Goal: Book appointment/travel/reservation

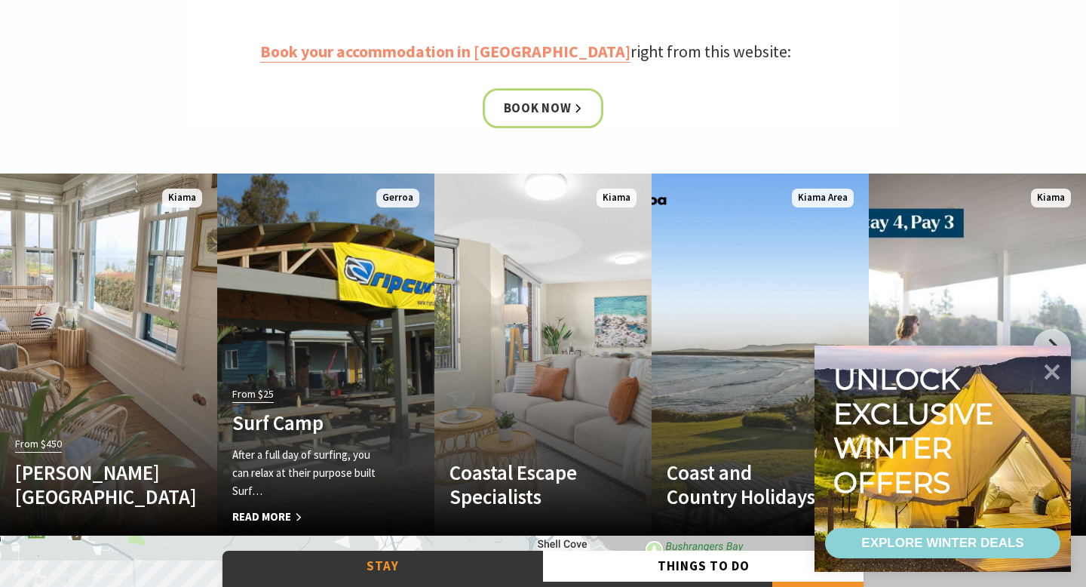
scroll to position [758, 0]
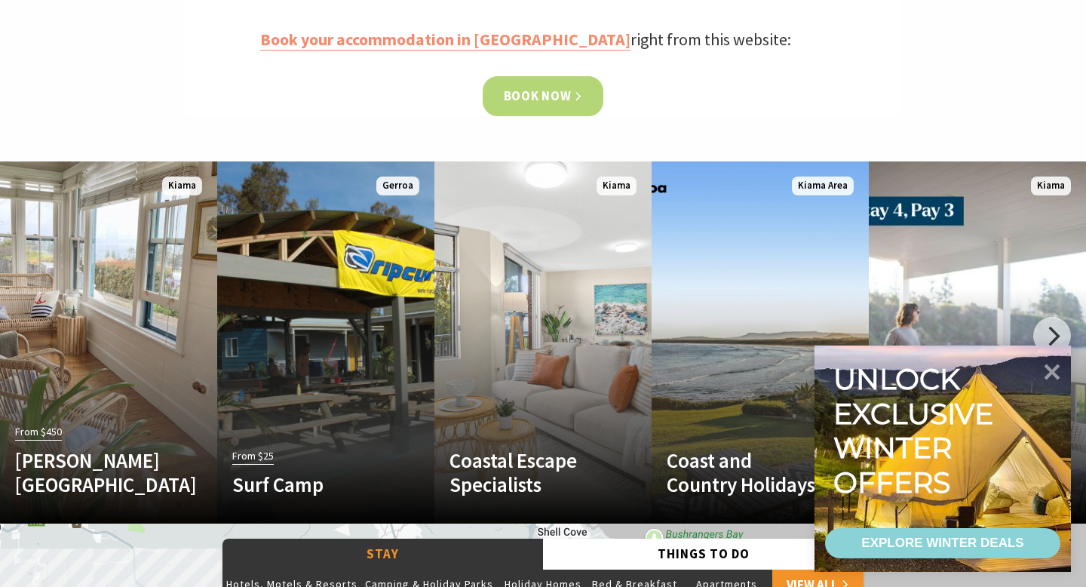
click at [545, 96] on link "Book now" at bounding box center [543, 96] width 121 height 40
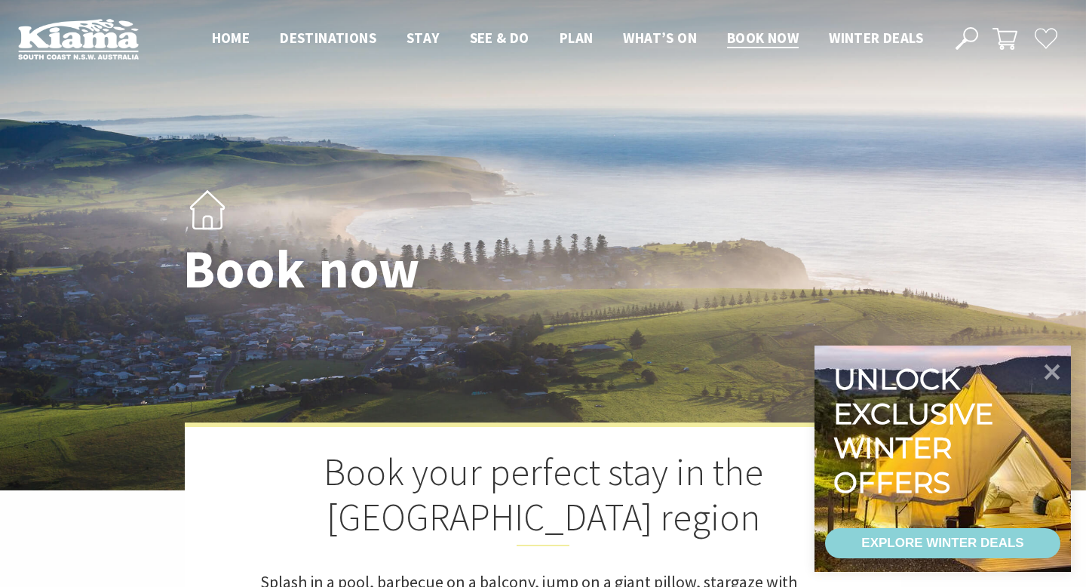
select select "3"
select select "2"
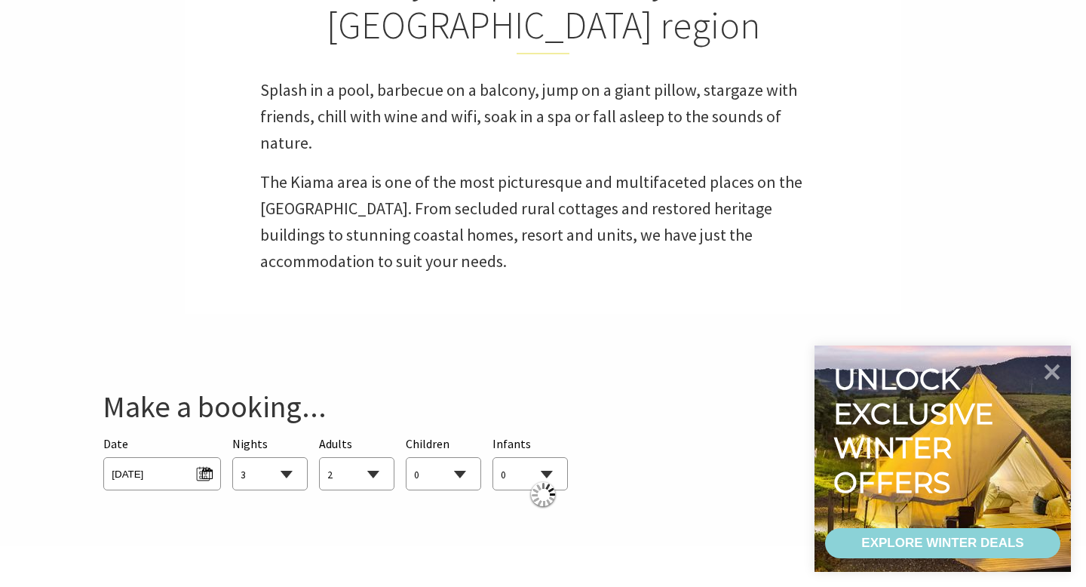
scroll to position [510, 0]
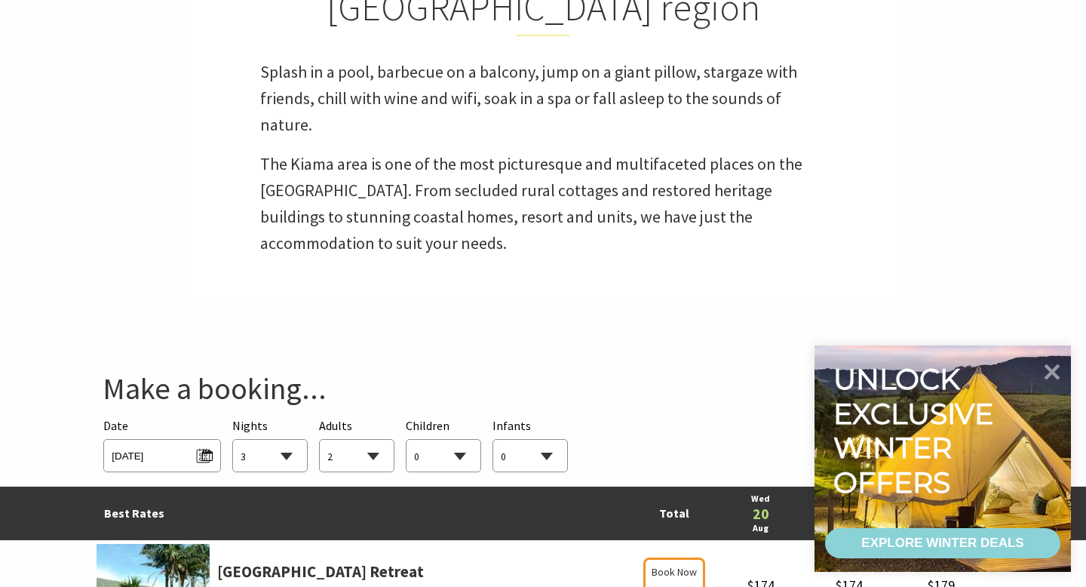
click at [275, 462] on select "1 2 3 4 5 6 7 8 9 10 11 12 13 14 15 16 17 18 19 20 21 22 23 24 25 26 27 28 29 30" at bounding box center [270, 456] width 74 height 33
click at [217, 442] on span "Wed 20/08/2025" at bounding box center [161, 455] width 117 height 33
click at [204, 454] on span "Wed 20/08/2025" at bounding box center [162, 454] width 100 height 20
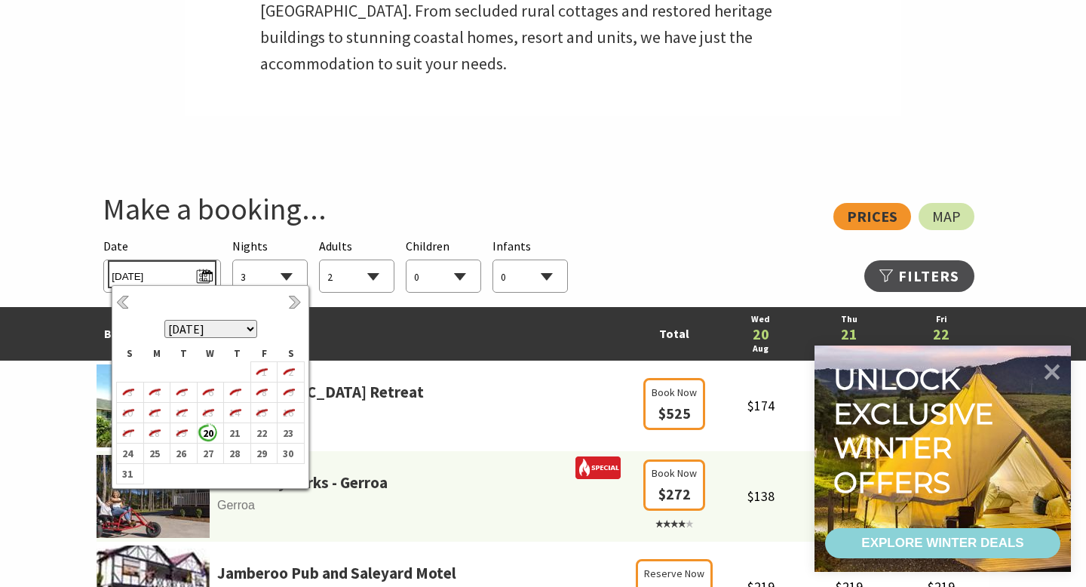
scroll to position [696, 0]
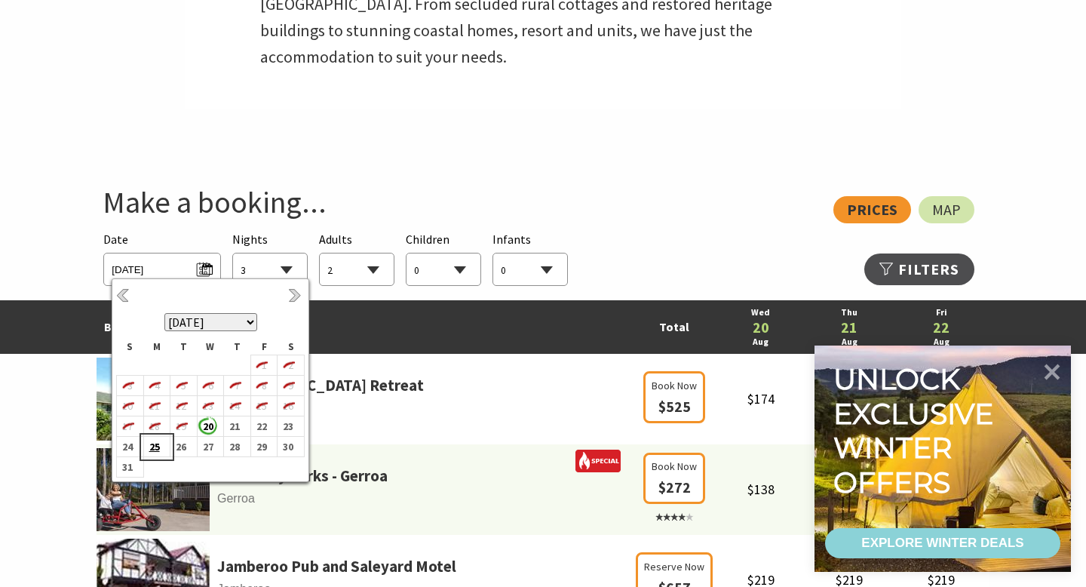
click at [155, 447] on b "25" at bounding box center [154, 447] width 20 height 20
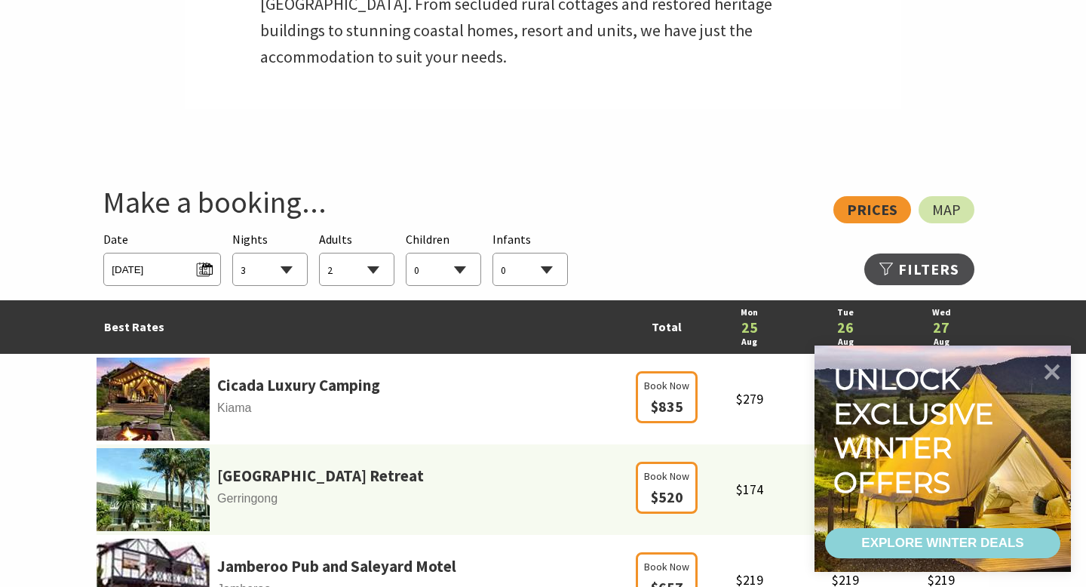
click at [287, 273] on select "1 2 3 4 5 6 7 8 9 10 11 12 13 14 15 16 17 18 19 20 21 22 23 24 25 26 27 28 29 30" at bounding box center [270, 270] width 74 height 33
select select "20"
click at [358, 270] on select "0 1 2 3 4 5 6 7 8 9 10 11 12 13 14 15 16 17 18 19 20 21 22 23 24 25 26 27 28 29…" at bounding box center [357, 270] width 74 height 33
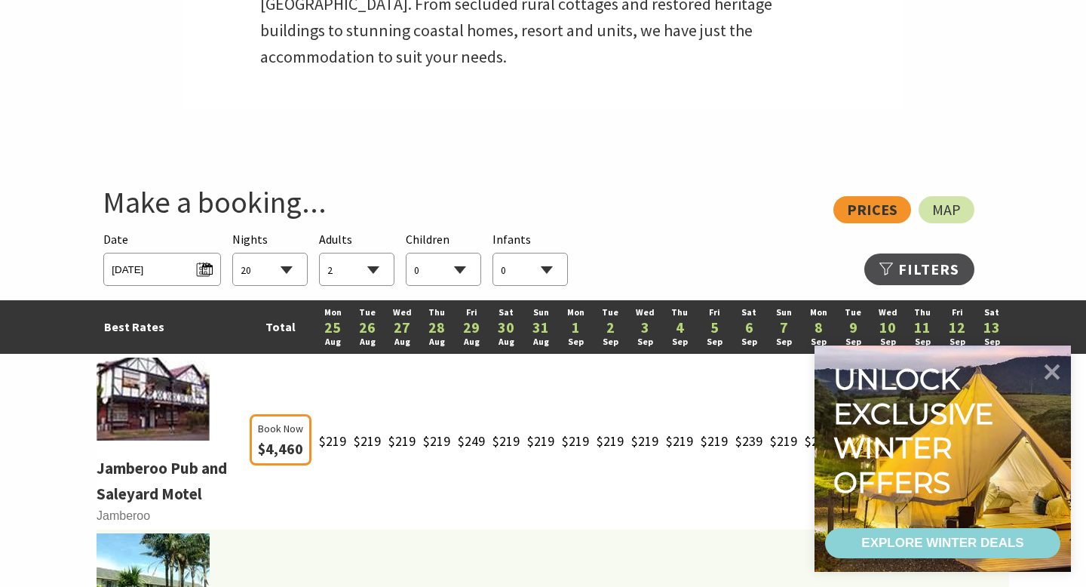
select select "4"
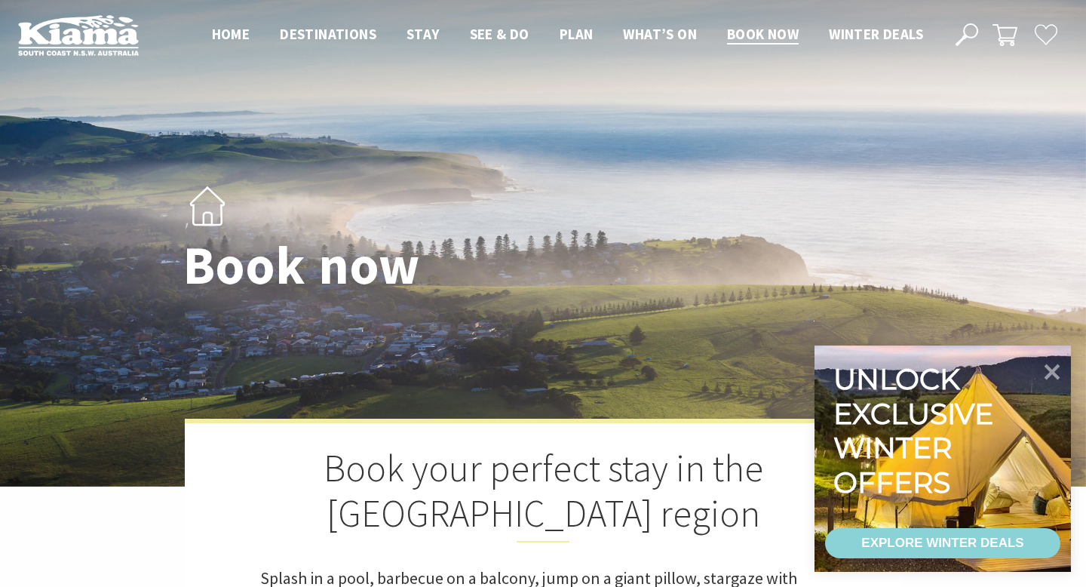
scroll to position [0, 0]
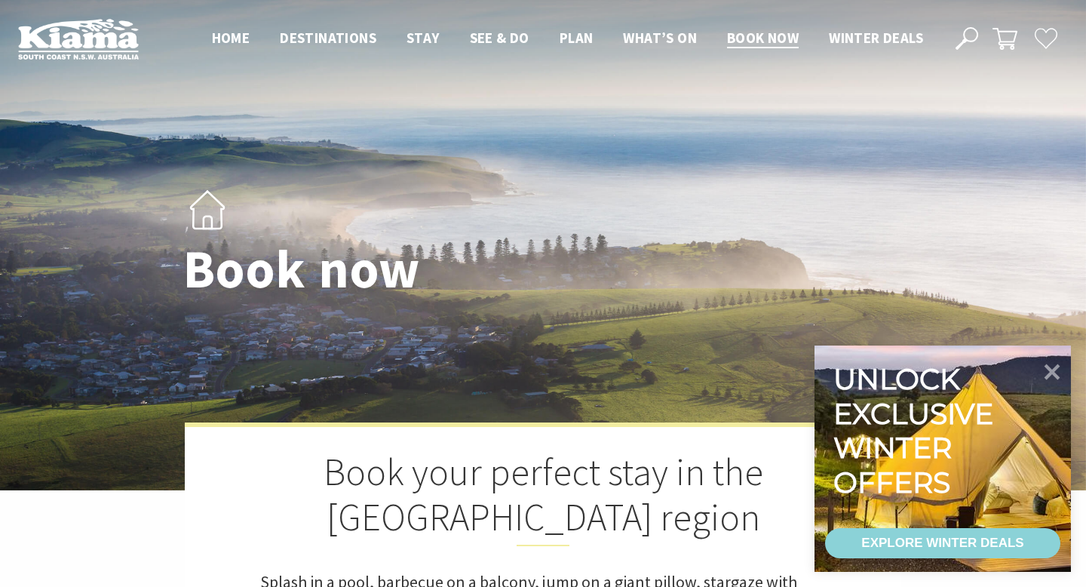
select select "20"
